Goal: Task Accomplishment & Management: Manage account settings

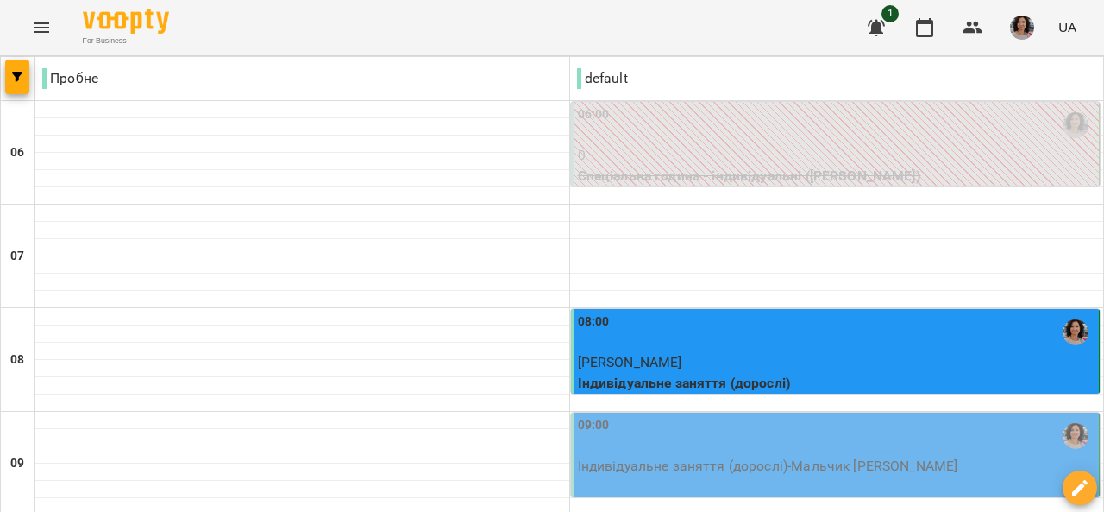
scroll to position [169, 0]
click at [724, 416] on div "09:00" at bounding box center [837, 436] width 518 height 40
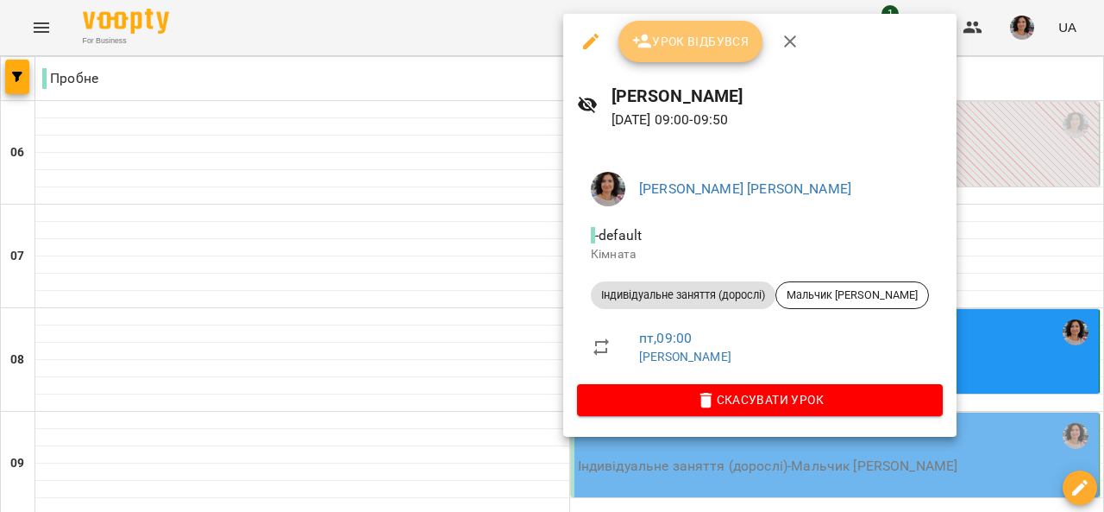
click at [691, 32] on span "Урок відбувся" at bounding box center [690, 41] width 117 height 21
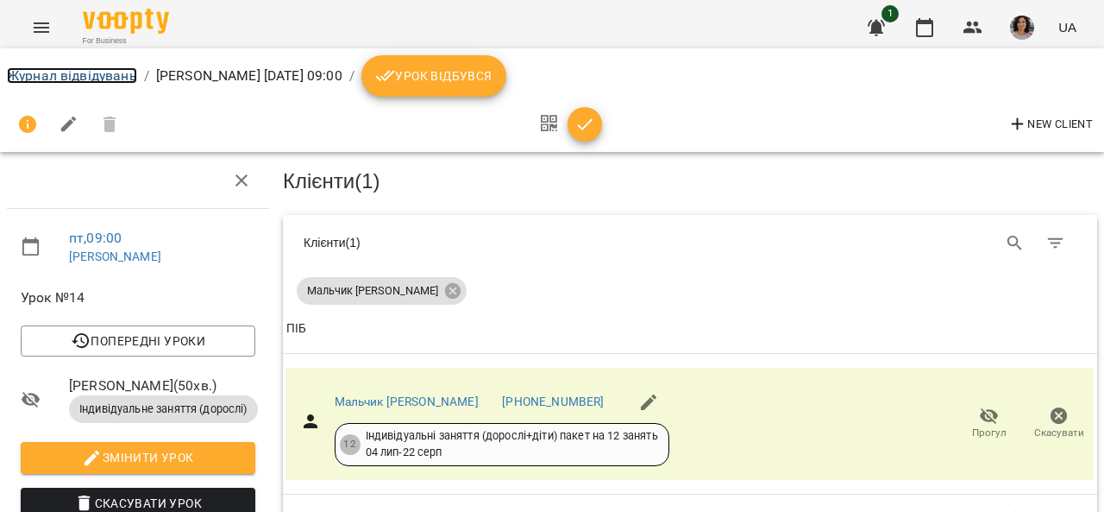
click at [90, 72] on link "Журнал відвідувань" at bounding box center [72, 75] width 130 height 16
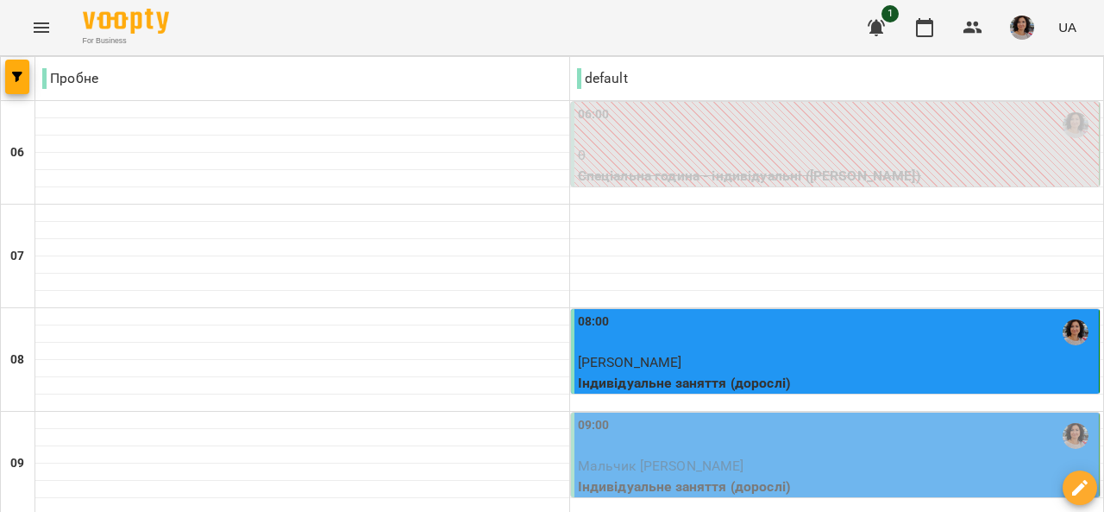
scroll to position [259, 0]
click at [776, 416] on div "09:00" at bounding box center [837, 436] width 518 height 40
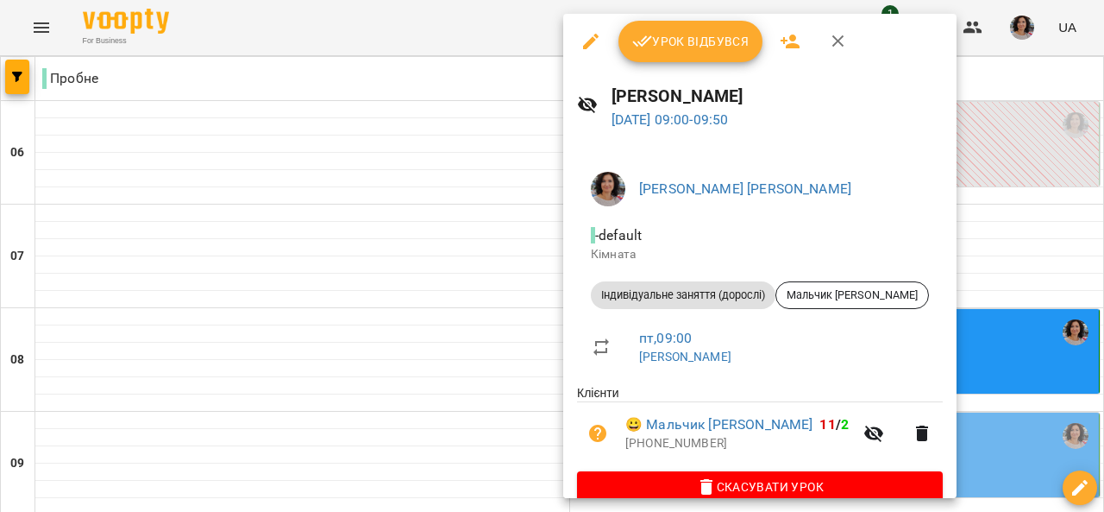
click at [694, 23] on button "Урок відбувся" at bounding box center [691, 41] width 145 height 41
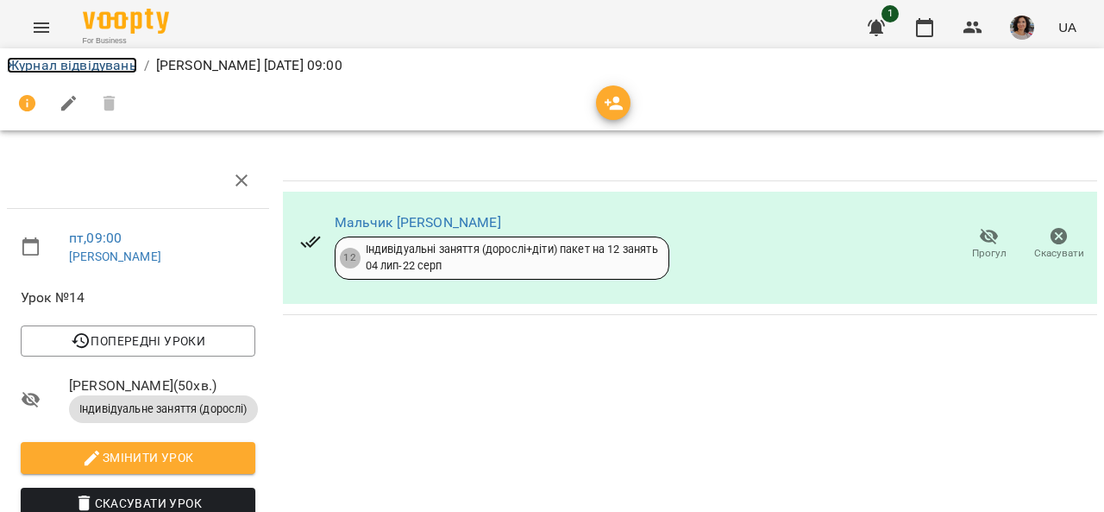
click at [88, 66] on link "Журнал відвідувань" at bounding box center [72, 65] width 130 height 16
